Goal: Book appointment/travel/reservation

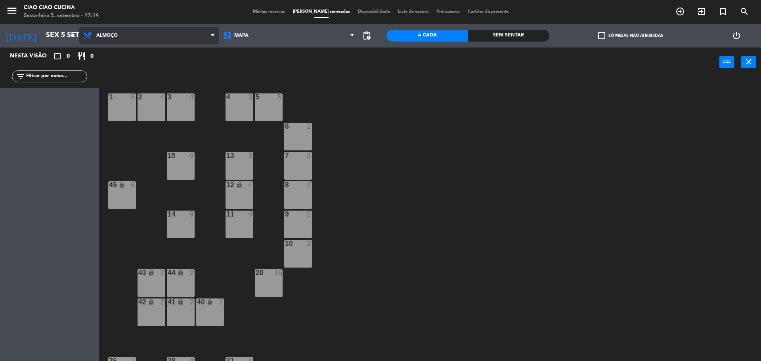
click at [208, 42] on span "Almoço" at bounding box center [149, 35] width 140 height 17
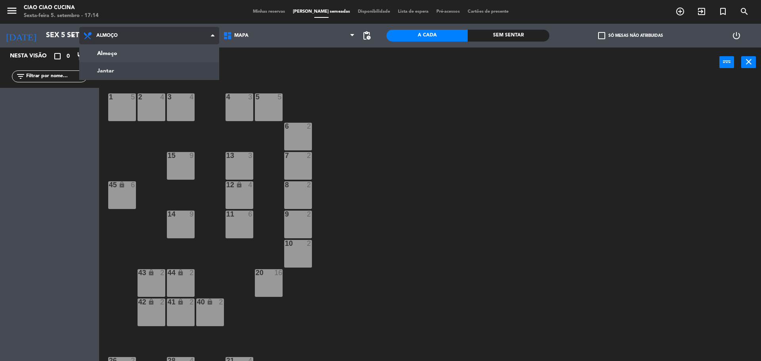
click at [184, 73] on ng-component "menu Ciao Ciao Cucina Sexta-feira 5. setembro - 17:14 Minhas reservas Mesas sem…" at bounding box center [380, 181] width 761 height 363
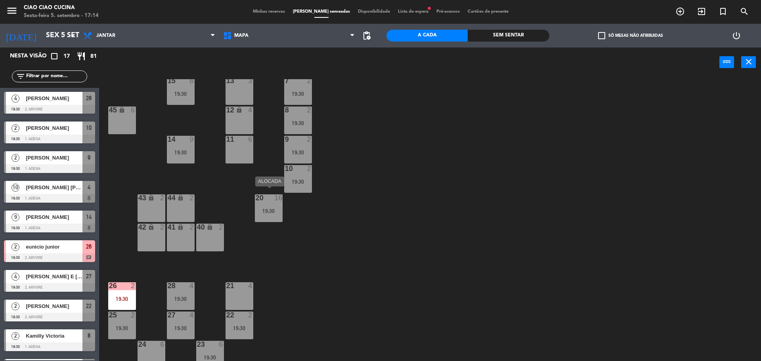
scroll to position [80, 0]
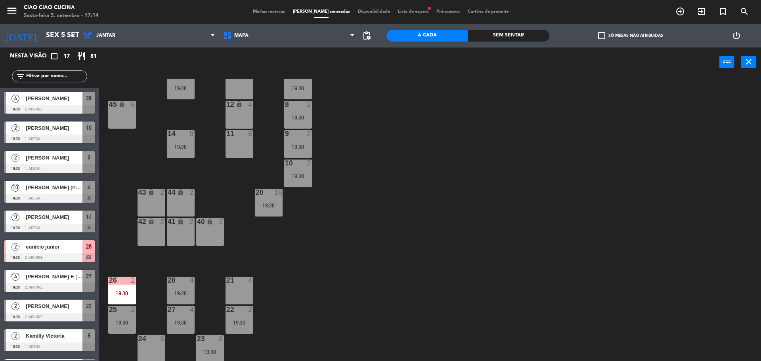
click at [153, 350] on div "24 6" at bounding box center [151, 350] width 28 height 28
click at [390, 63] on button "[GEOGRAPHIC_DATA]" at bounding box center [384, 62] width 48 height 16
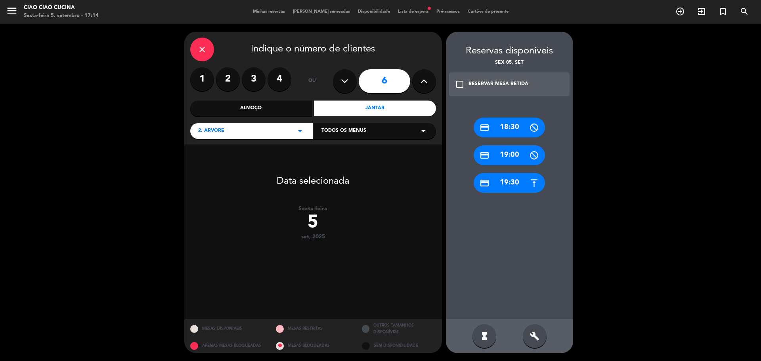
click at [513, 180] on div "credit_card 19:30" at bounding box center [508, 183] width 71 height 20
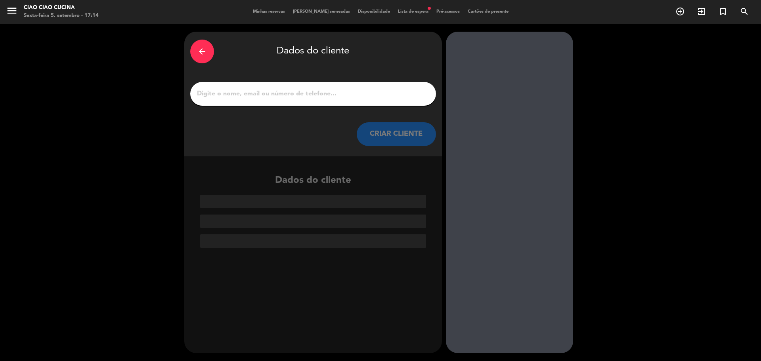
click at [350, 94] on input "1" at bounding box center [313, 93] width 234 height 11
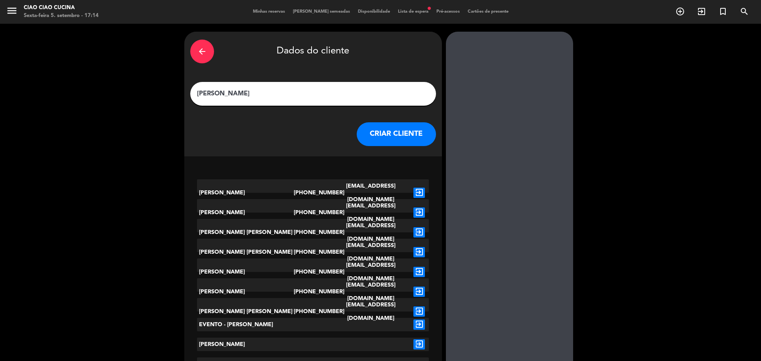
type input "[PERSON_NAME]"
click at [419, 228] on icon "exit_to_app" at bounding box center [418, 232] width 11 height 10
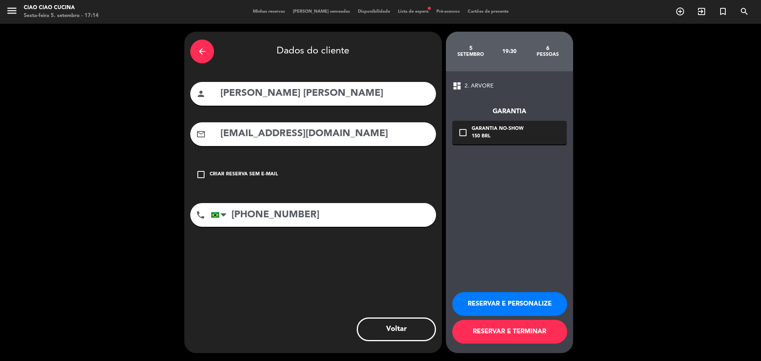
click at [496, 337] on button "RESERVAR E TERMINAR" at bounding box center [509, 332] width 115 height 24
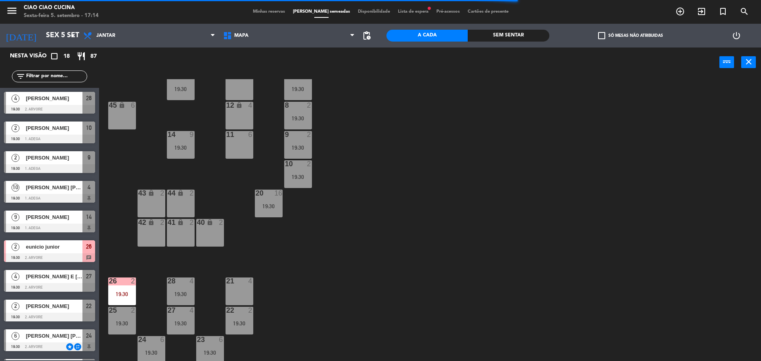
scroll to position [80, 0]
click at [155, 343] on div "24 6" at bounding box center [151, 340] width 28 height 8
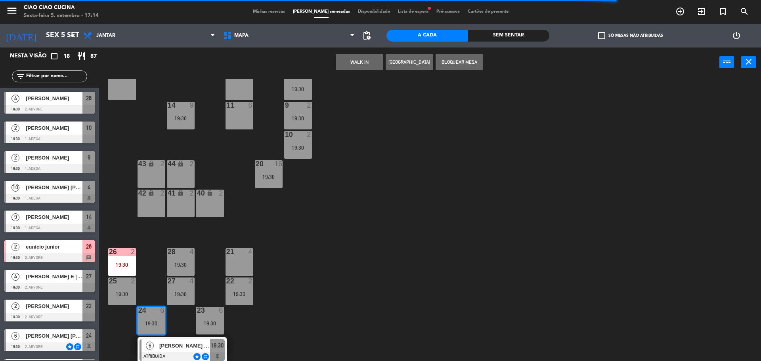
click at [266, 329] on div "1 4 19:30 2 4 19:30 3 4 5 10 19:30 4 10 19:30 6 2 19:30 13 3 7 2 19:30 15 8 19:…" at bounding box center [434, 221] width 654 height 284
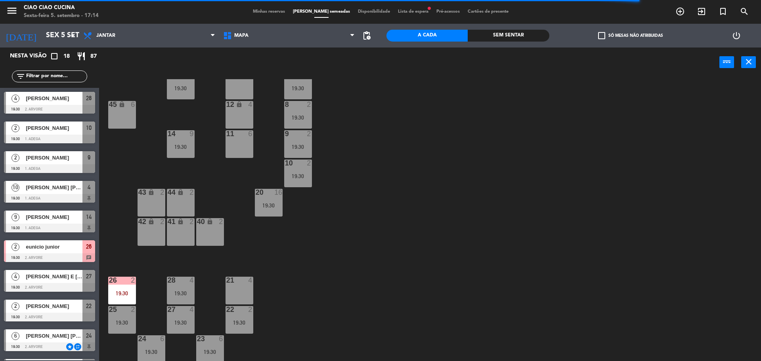
click at [306, 335] on div "1 4 19:30 2 4 19:30 3 4 5 10 19:30 4 10 19:30 6 2 19:30 13 3 7 2 19:30 15 8 19:…" at bounding box center [434, 221] width 654 height 284
click at [194, 349] on div "1 4 19:30 2 4 19:30 3 4 5 10 19:30 4 10 19:30 6 2 19:30 13 3 7 2 19:30 15 8 19:…" at bounding box center [434, 221] width 654 height 284
click at [210, 349] on div "19:30" at bounding box center [210, 352] width 28 height 6
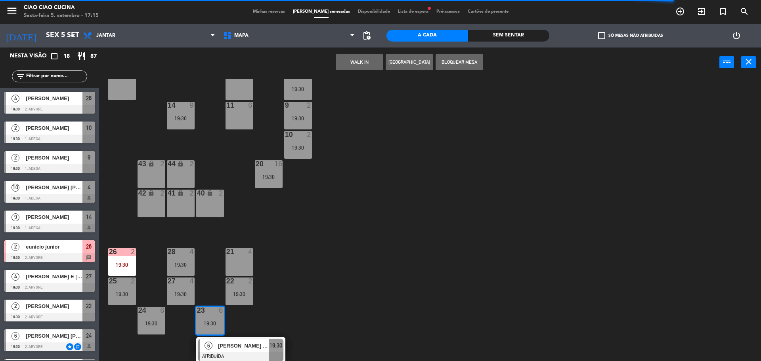
click at [150, 331] on div "24 6 19:30" at bounding box center [151, 321] width 28 height 28
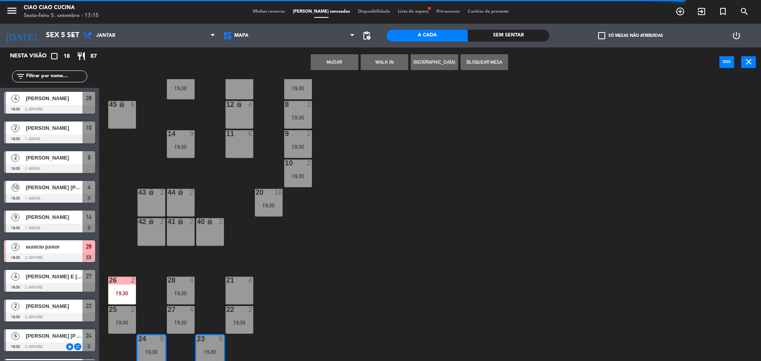
click at [341, 63] on button "MUDAR" at bounding box center [335, 62] width 48 height 16
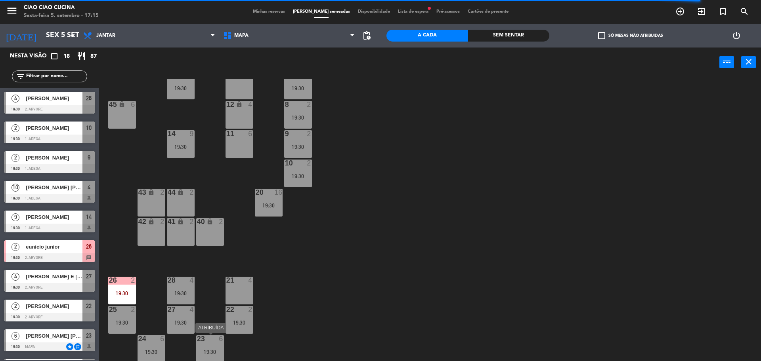
click at [209, 355] on div "19:30" at bounding box center [210, 352] width 28 height 6
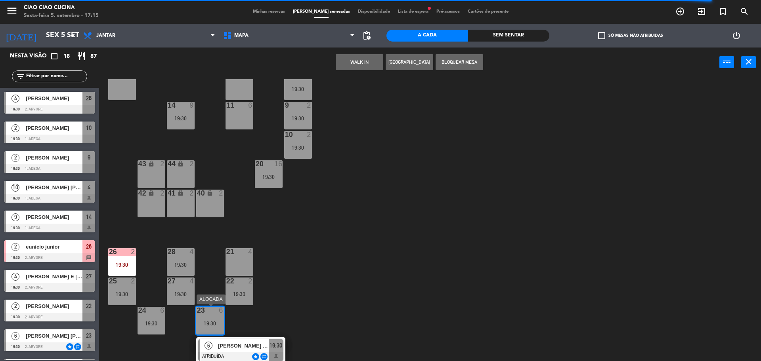
click at [223, 347] on span "[PERSON_NAME] [PERSON_NAME]" at bounding box center [243, 346] width 51 height 8
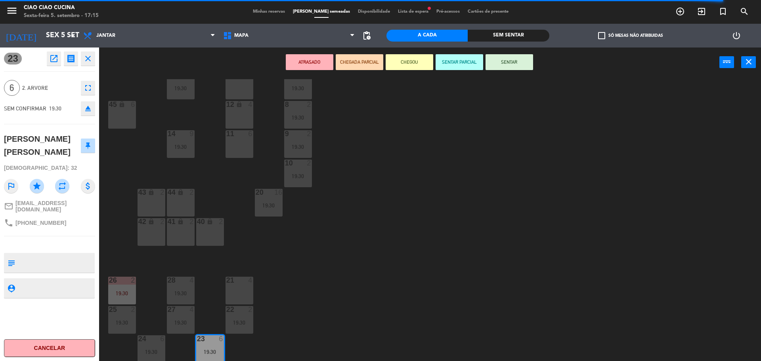
click at [303, 64] on button "ATRASADO" at bounding box center [310, 62] width 48 height 16
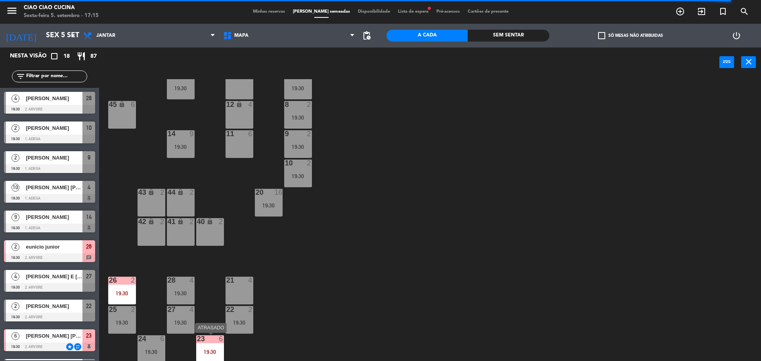
click at [213, 353] on div "19:30" at bounding box center [210, 352] width 28 height 6
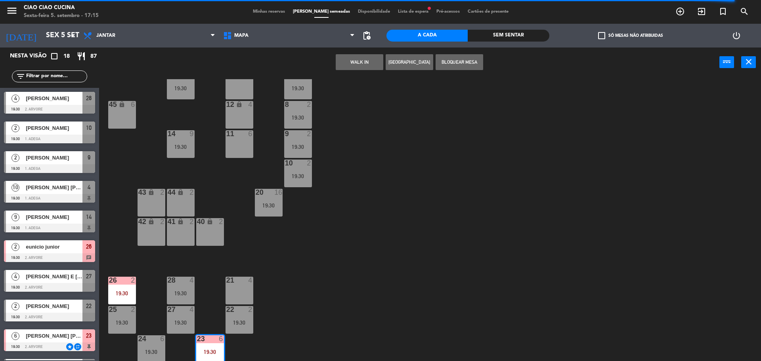
scroll to position [109, 0]
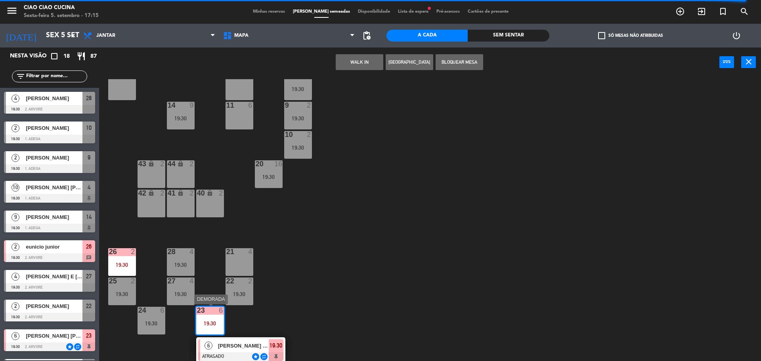
click at [250, 345] on span "[PERSON_NAME] [PERSON_NAME]" at bounding box center [243, 346] width 51 height 8
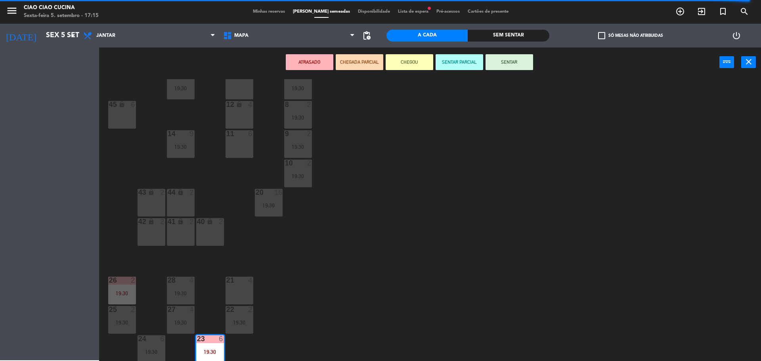
scroll to position [80, 0]
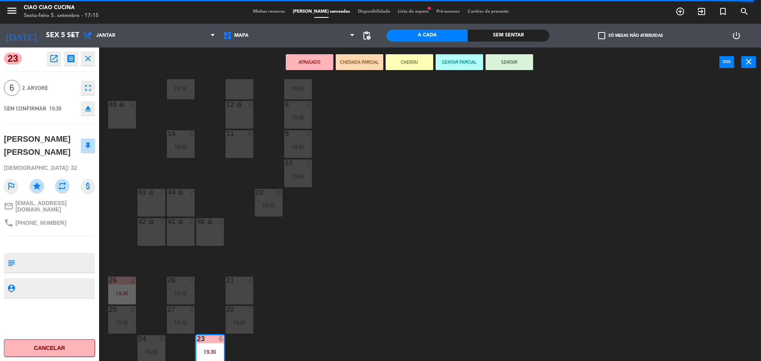
click at [55, 267] on textarea at bounding box center [56, 263] width 76 height 17
type textarea "nao derrubar [PERSON_NAME]"
click at [40, 294] on textarea at bounding box center [56, 289] width 76 height 10
click at [214, 294] on div "1 4 19:30 2 4 19:30 3 4 5 10 19:30 4 10 19:30 6 2 19:30 13 3 7 2 19:30 15 8 19:…" at bounding box center [434, 221] width 654 height 284
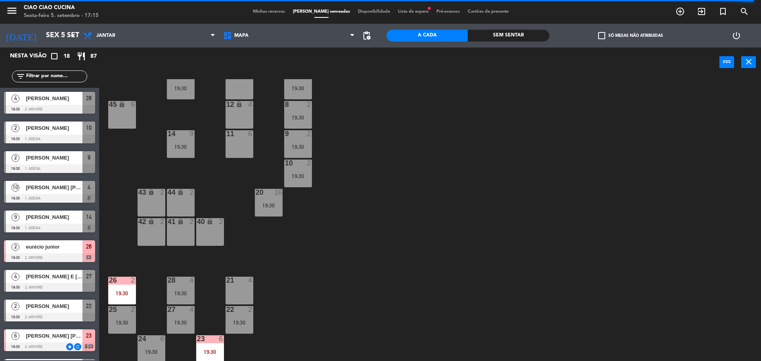
click at [215, 343] on div "23 6 19:30" at bounding box center [210, 350] width 28 height 28
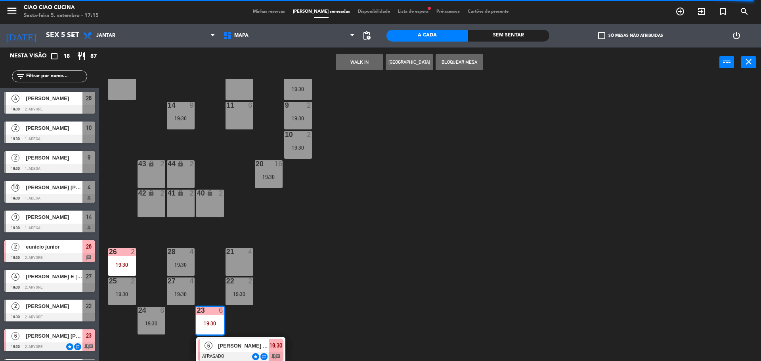
click at [230, 348] on span "[PERSON_NAME] [PERSON_NAME]" at bounding box center [243, 346] width 51 height 8
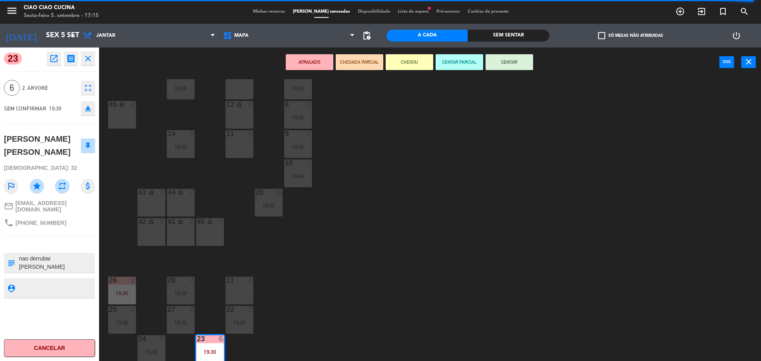
click at [63, 294] on textarea at bounding box center [56, 289] width 76 height 10
click at [292, 293] on div "1 4 19:30 2 4 19:30 3 4 5 10 19:30 4 10 19:30 6 2 19:30 13 3 7 2 19:30 15 8 19:…" at bounding box center [434, 221] width 654 height 284
